Goal: Navigation & Orientation: Find specific page/section

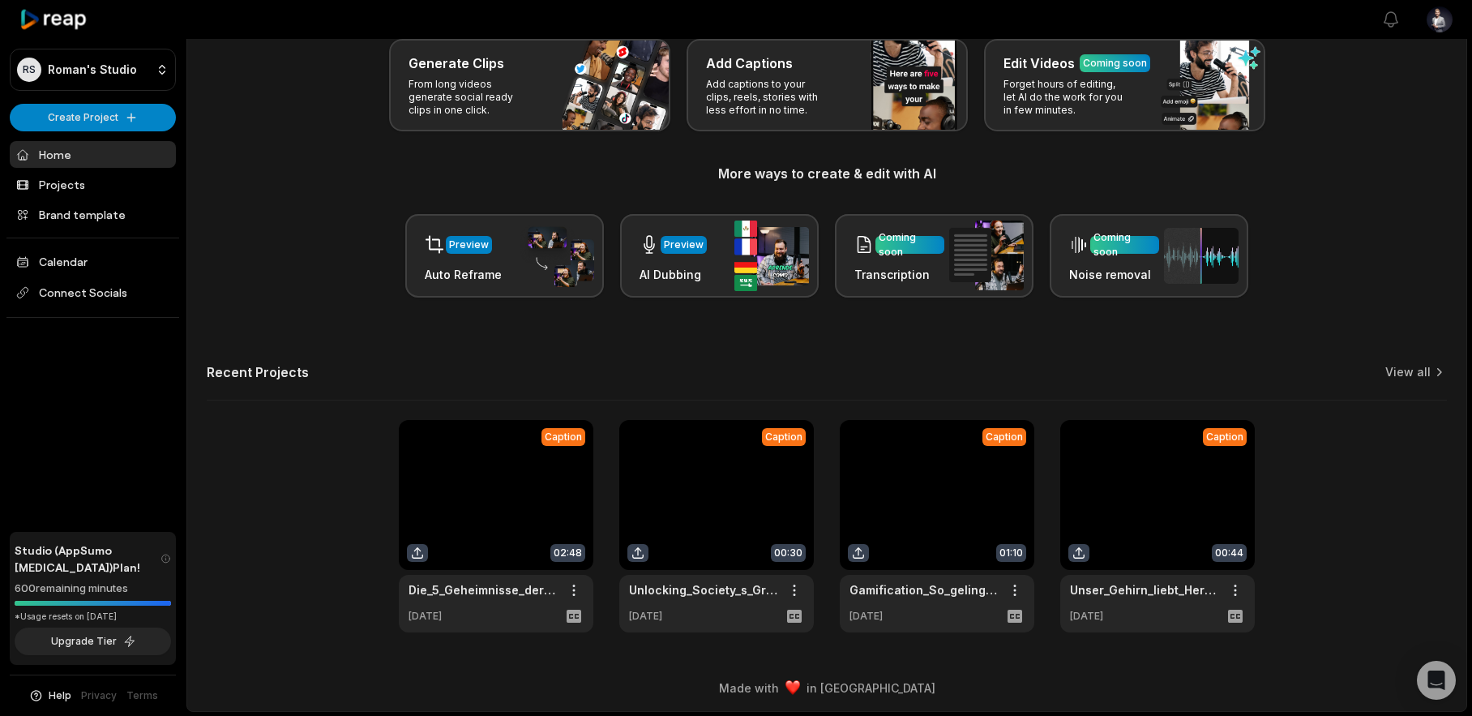
scroll to position [93, 0]
click at [1402, 372] on link "View all" at bounding box center [1407, 371] width 45 height 16
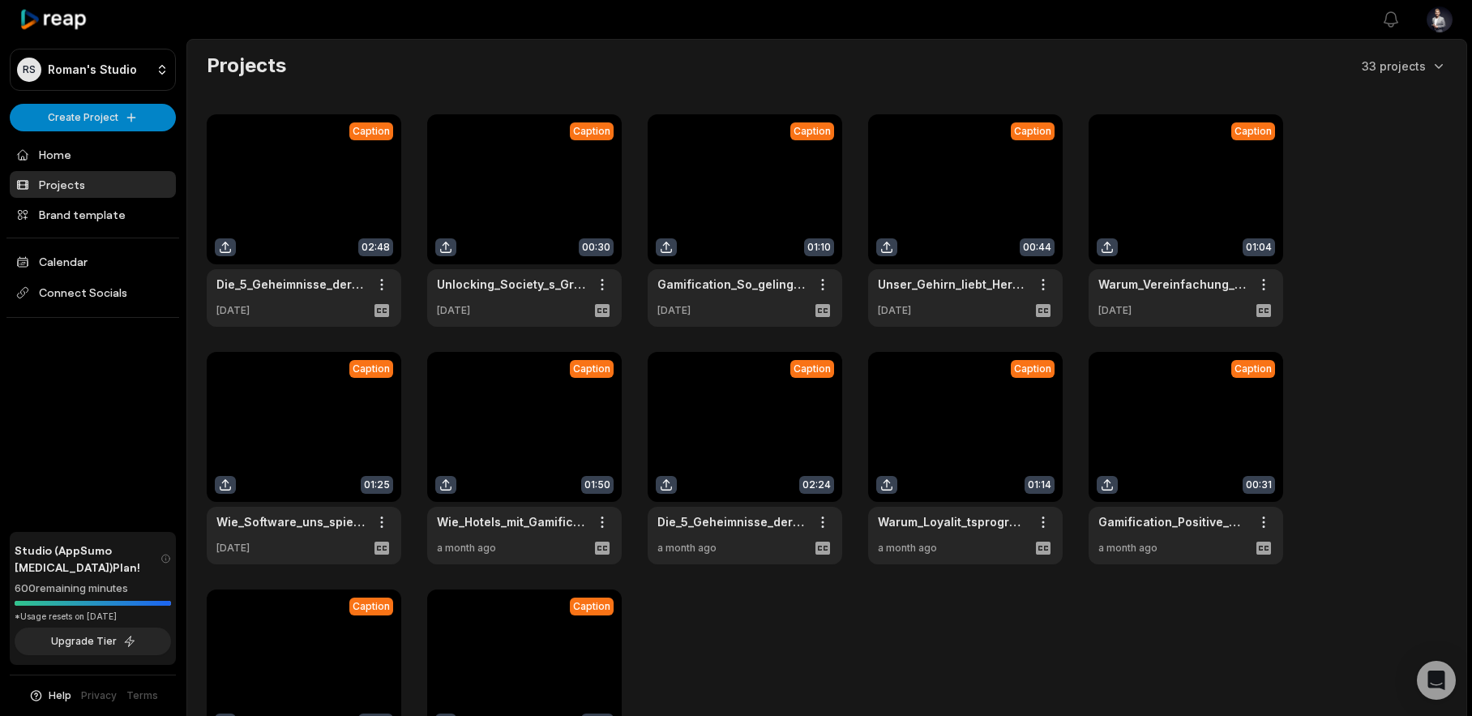
scroll to position [229, 0]
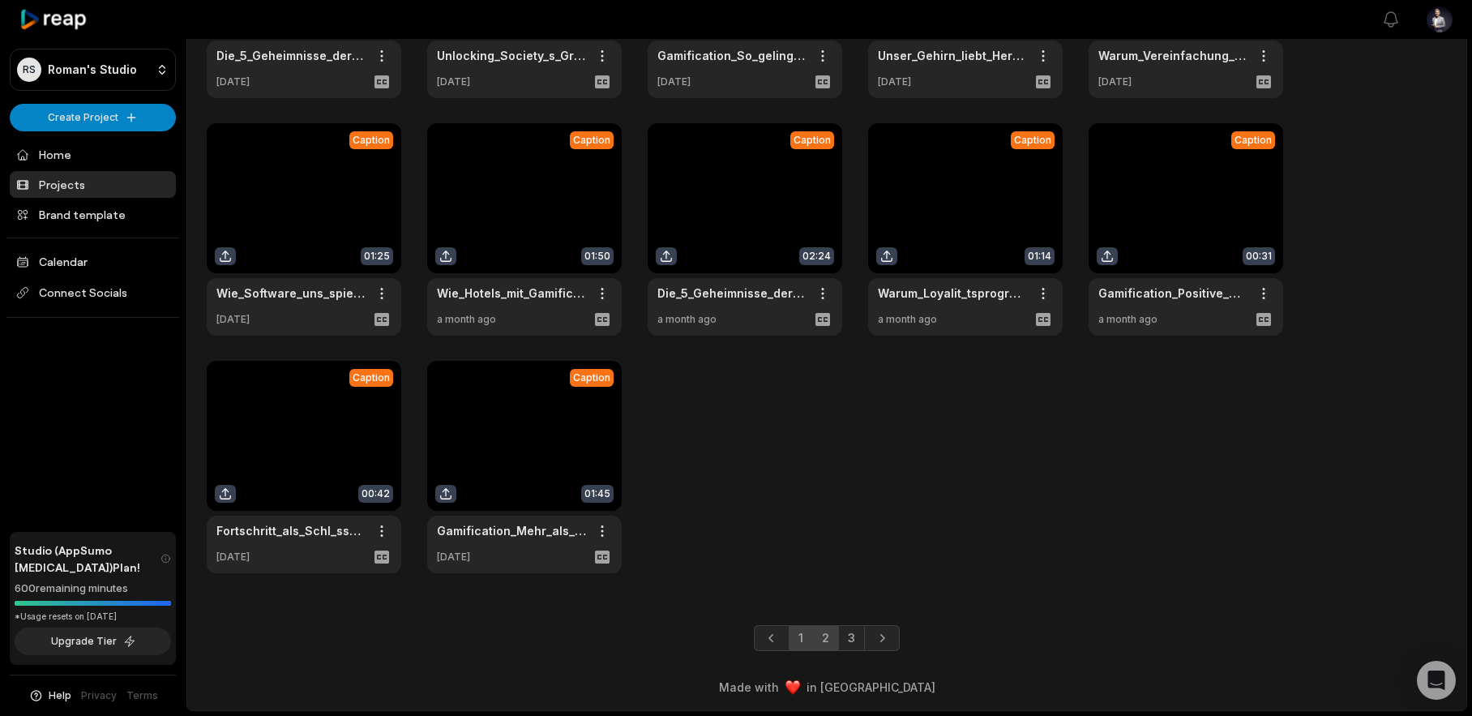
click at [831, 644] on link "2" at bounding box center [825, 638] width 27 height 26
click at [849, 646] on link "3" at bounding box center [851, 638] width 27 height 26
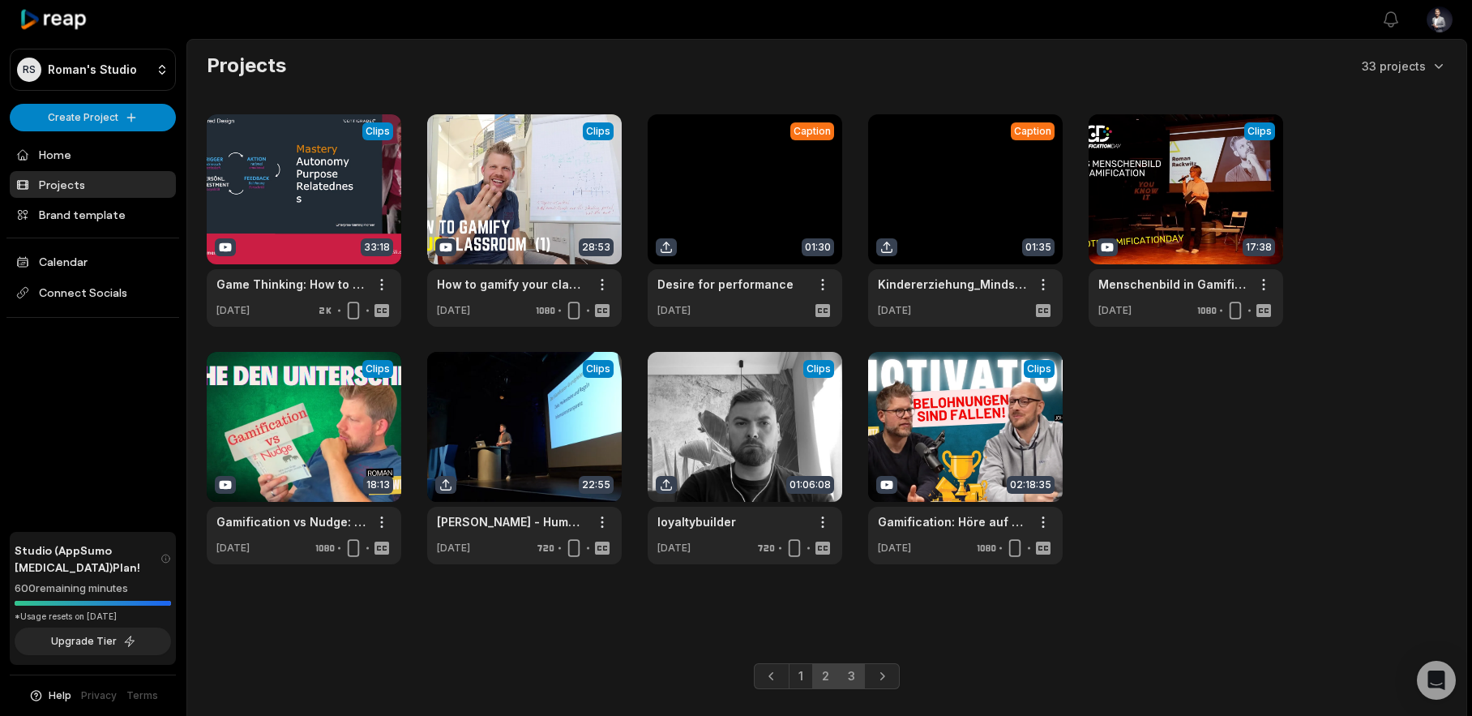
click at [822, 677] on link "2" at bounding box center [825, 676] width 27 height 26
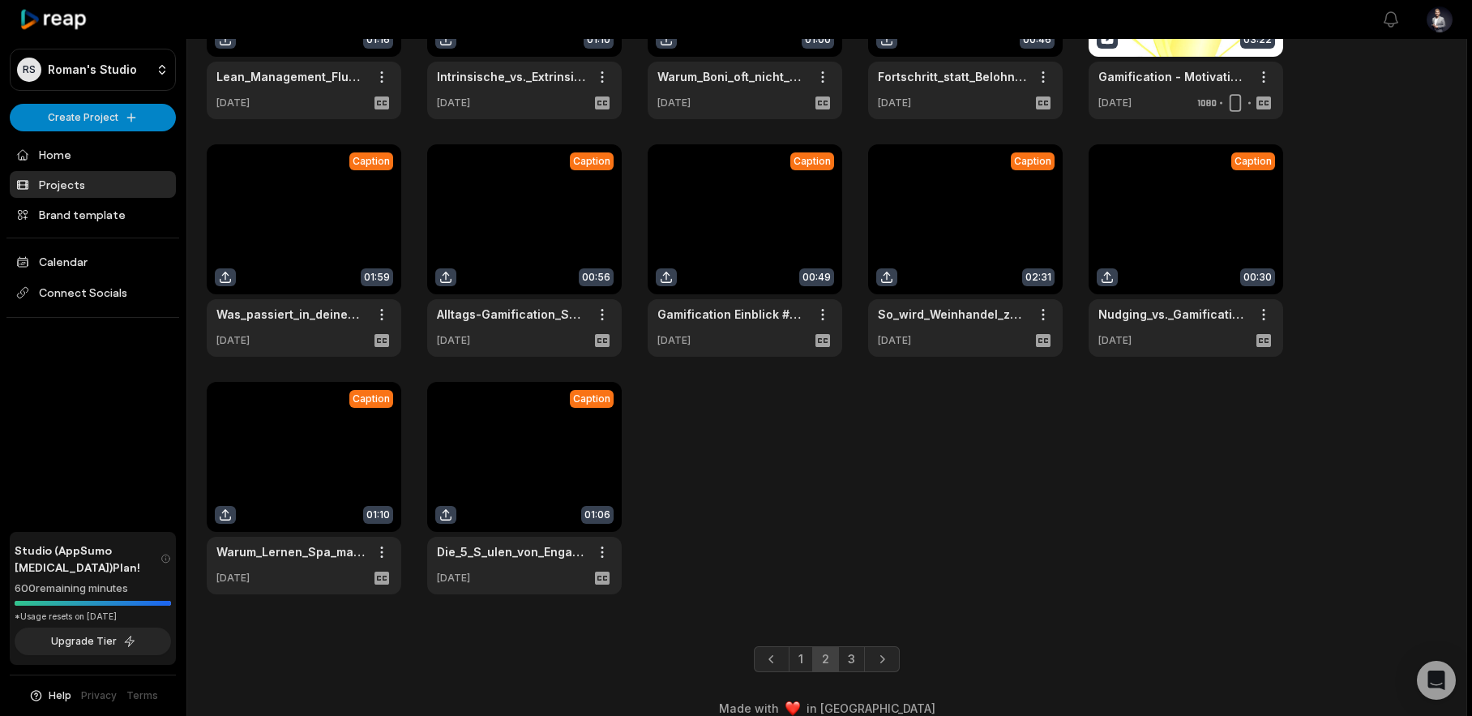
scroll to position [211, 0]
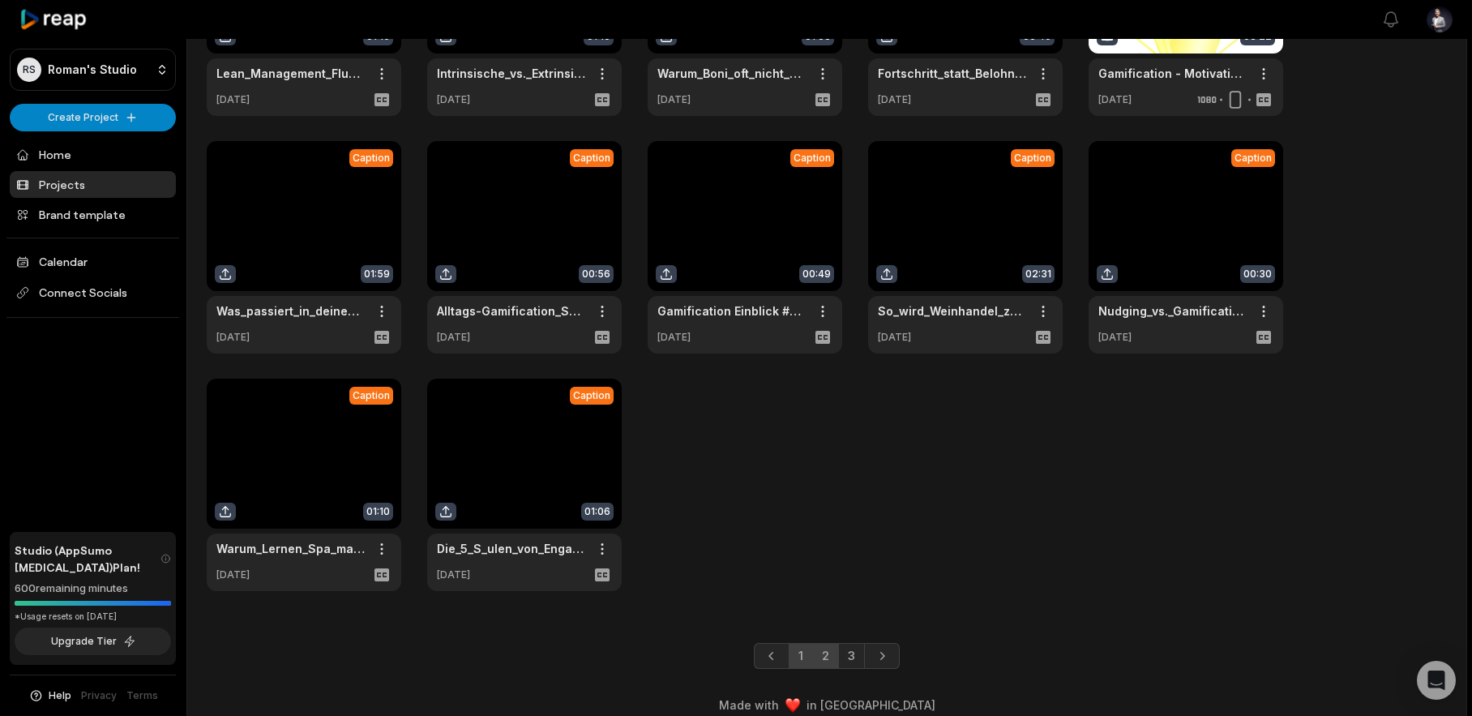
click at [806, 662] on link "1" at bounding box center [801, 656] width 24 height 26
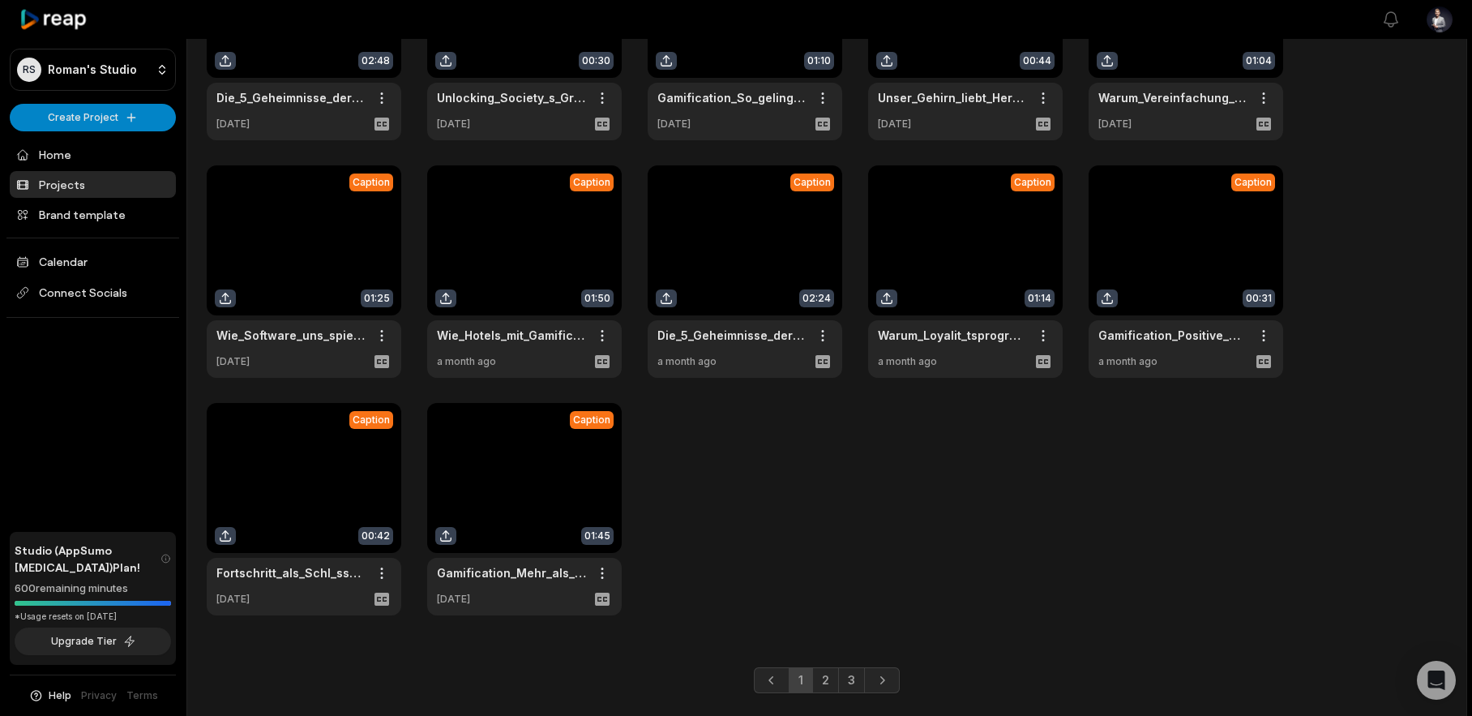
scroll to position [229, 0]
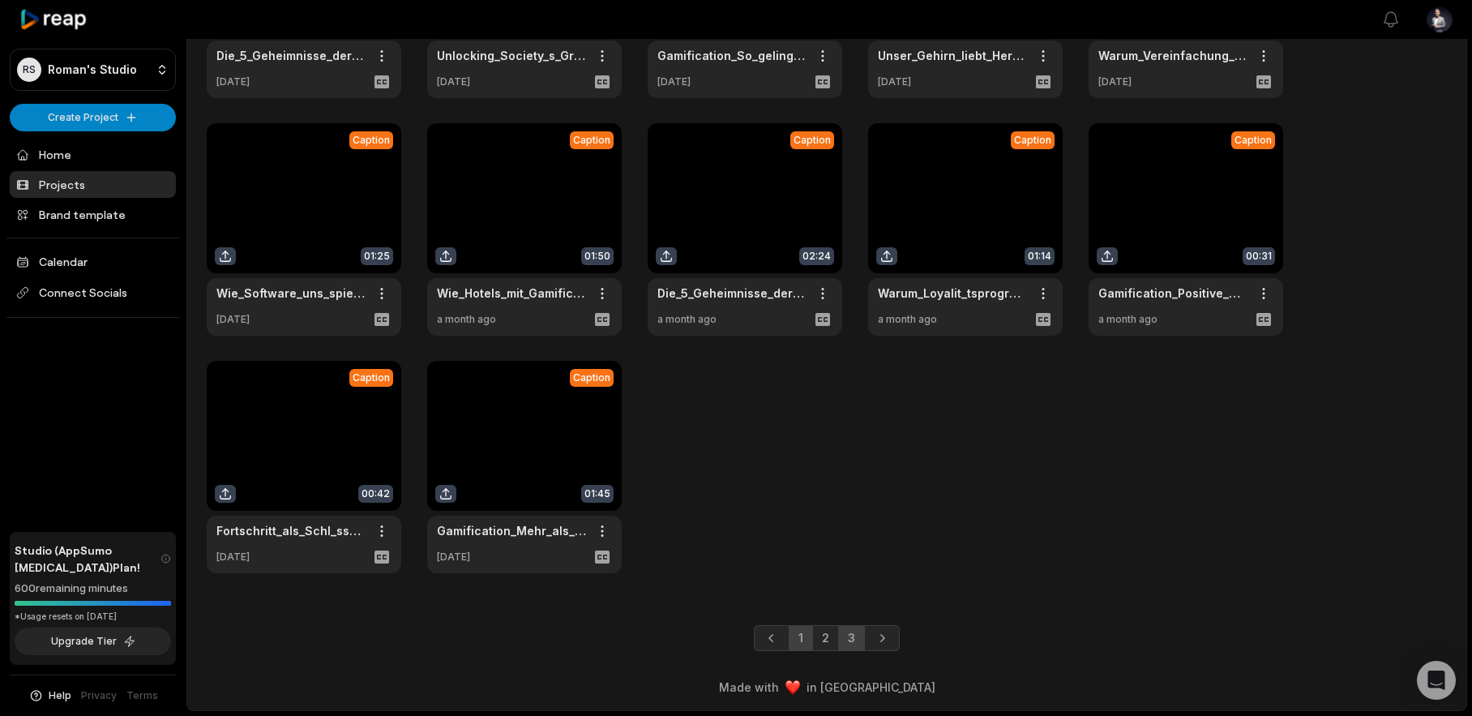
click at [852, 632] on link "3" at bounding box center [851, 638] width 27 height 26
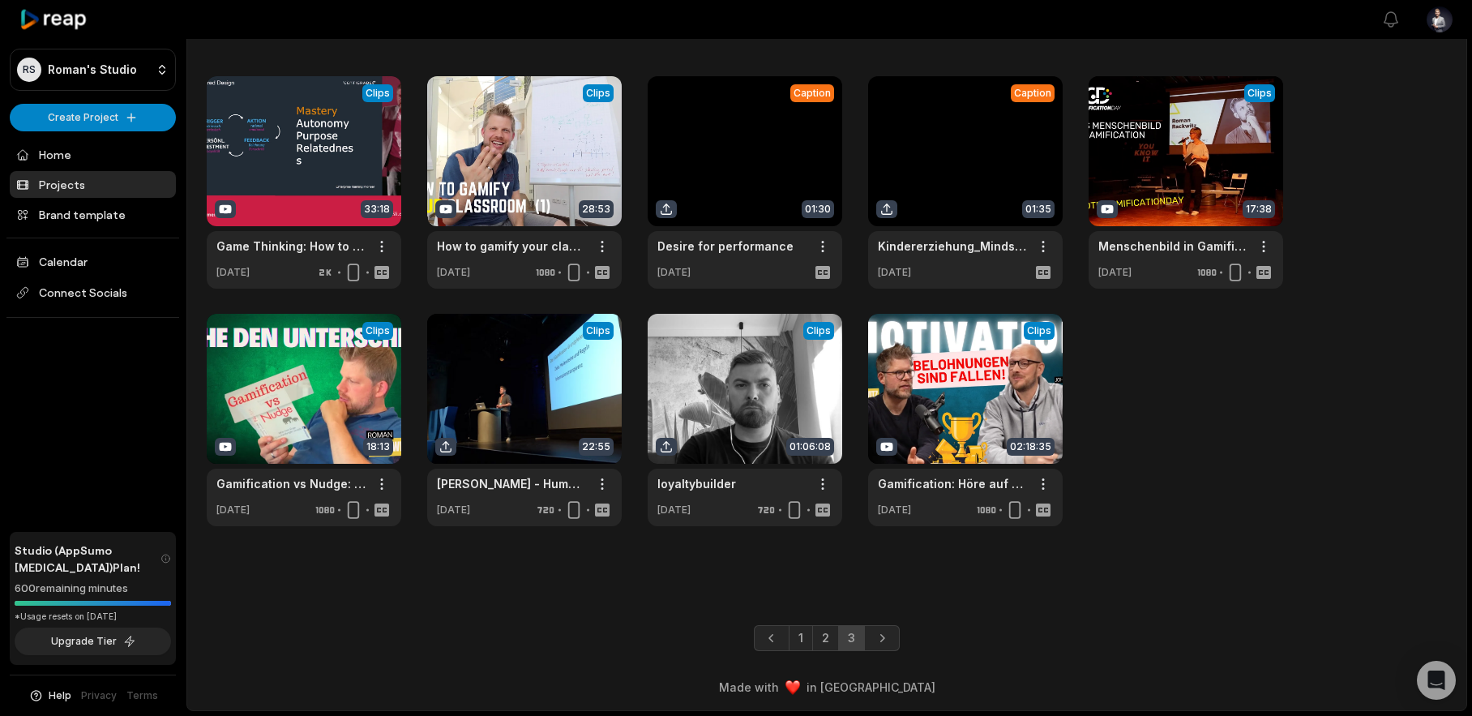
scroll to position [38, 0]
click at [307, 360] on link at bounding box center [304, 420] width 195 height 212
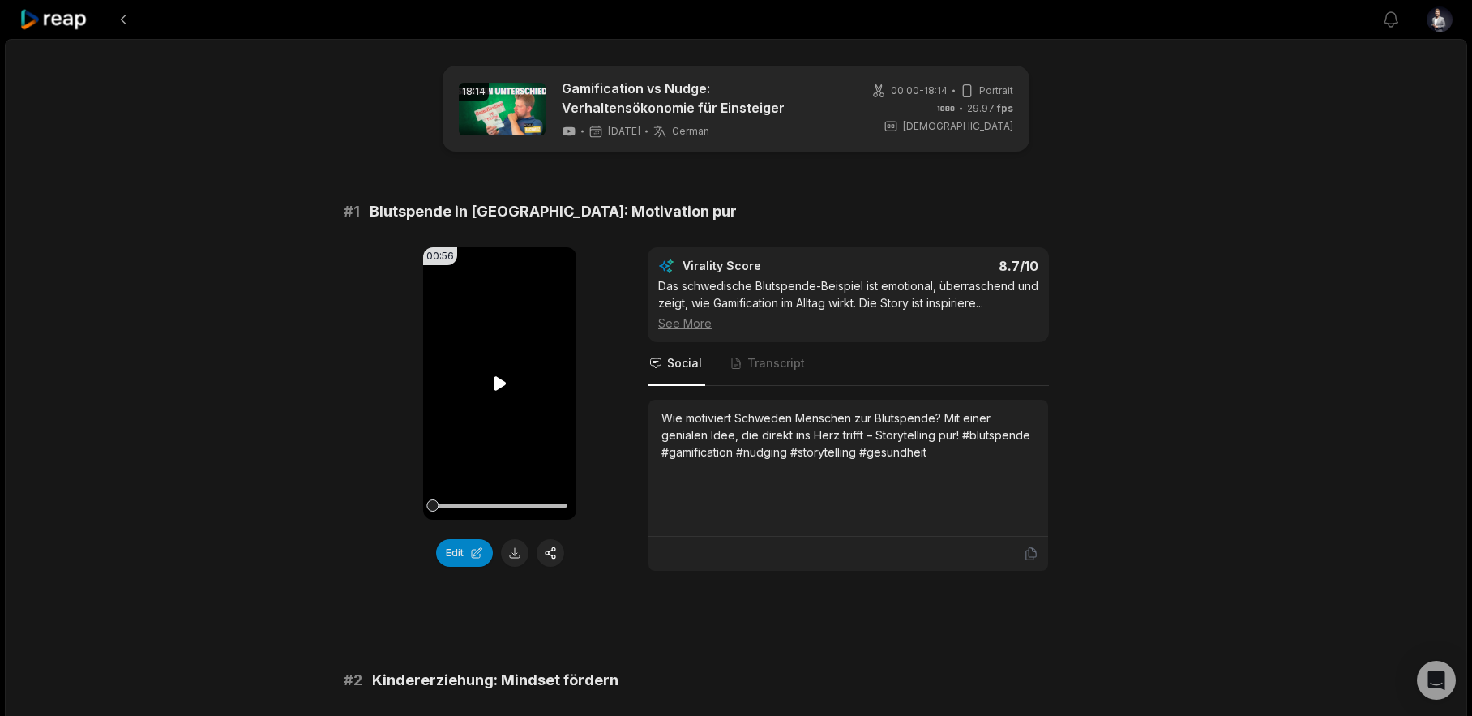
click at [499, 386] on icon at bounding box center [500, 383] width 12 height 14
